Goal: Information Seeking & Learning: Learn about a topic

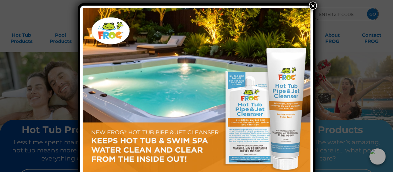
click at [311, 7] on button "×" at bounding box center [313, 6] width 8 height 8
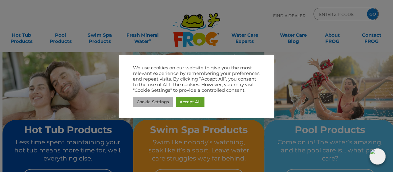
click at [161, 104] on link "Cookie Settings" at bounding box center [153, 102] width 40 height 10
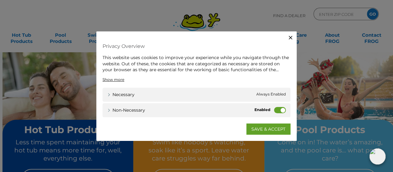
click at [283, 109] on label "Non-necessary" at bounding box center [280, 110] width 12 height 6
click at [0, 0] on input "Non-necessary" at bounding box center [0, 0] width 0 height 0
click at [277, 127] on link "SAVE & ACCEPT" at bounding box center [268, 128] width 44 height 11
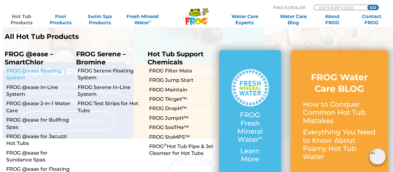
scroll to position [97, 0]
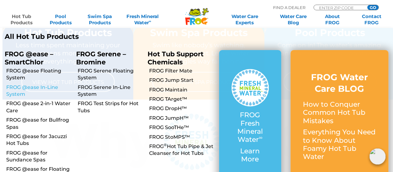
click at [15, 86] on link "FROG @ease In-Line System" at bounding box center [38, 91] width 65 height 14
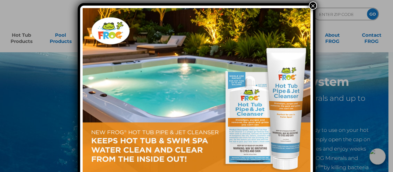
click at [313, 5] on button "×" at bounding box center [313, 6] width 8 height 8
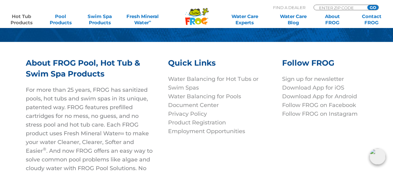
scroll to position [2143, 0]
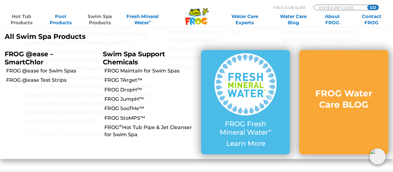
click at [99, 18] on link "Swim Spa Products" at bounding box center [100, 19] width 30 height 12
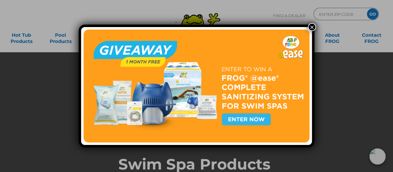
click at [311, 27] on button "×" at bounding box center [312, 27] width 8 height 8
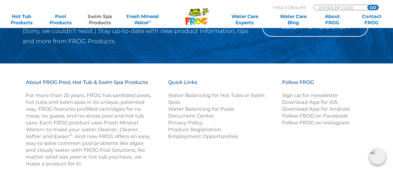
scroll to position [1131, 0]
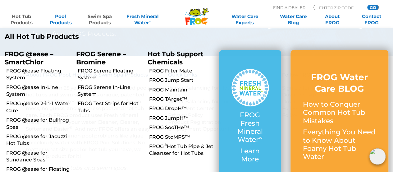
click at [10, 25] on link "Hot Tub Products" at bounding box center [21, 19] width 30 height 12
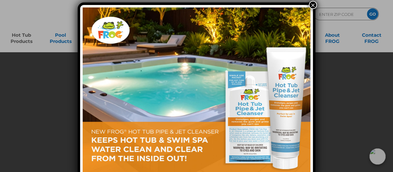
click at [312, 7] on button "×" at bounding box center [313, 5] width 8 height 8
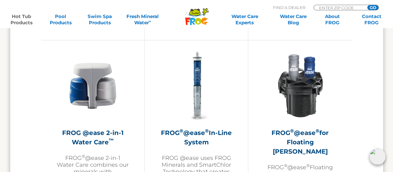
scroll to position [937, 0]
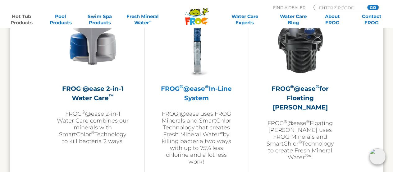
click at [200, 88] on h2 "FROG ® @ease ® In-Line System" at bounding box center [196, 93] width 72 height 19
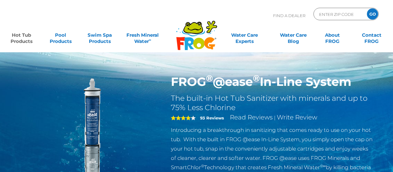
click at [197, 99] on h2 "The built-in Hot Tub Sanitizer with minerals and up to 75% Less Chlorine" at bounding box center [272, 103] width 203 height 19
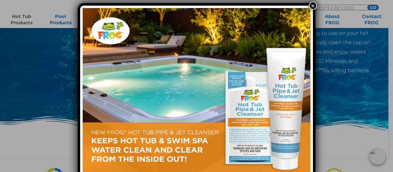
click at [313, 4] on button "×" at bounding box center [313, 6] width 8 height 8
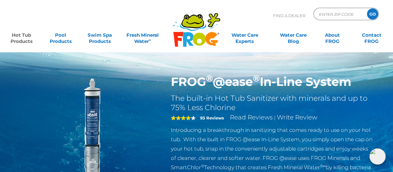
click at [91, 89] on img at bounding box center [91, 146] width 142 height 142
click at [95, 95] on img at bounding box center [91, 146] width 142 height 142
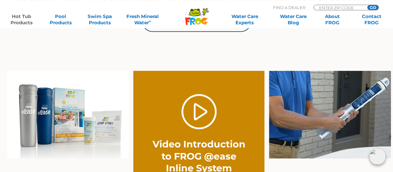
scroll to position [395, 0]
